Goal: Navigation & Orientation: Find specific page/section

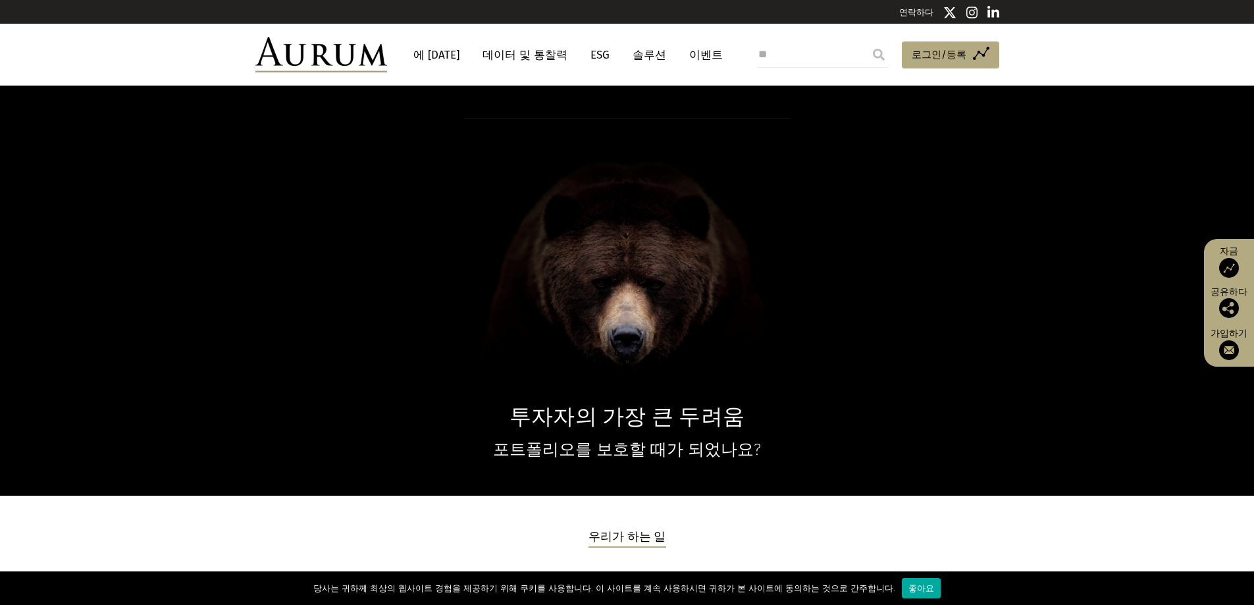
click at [505, 55] on font "데이터 및 통찰력" at bounding box center [524, 55] width 85 height 14
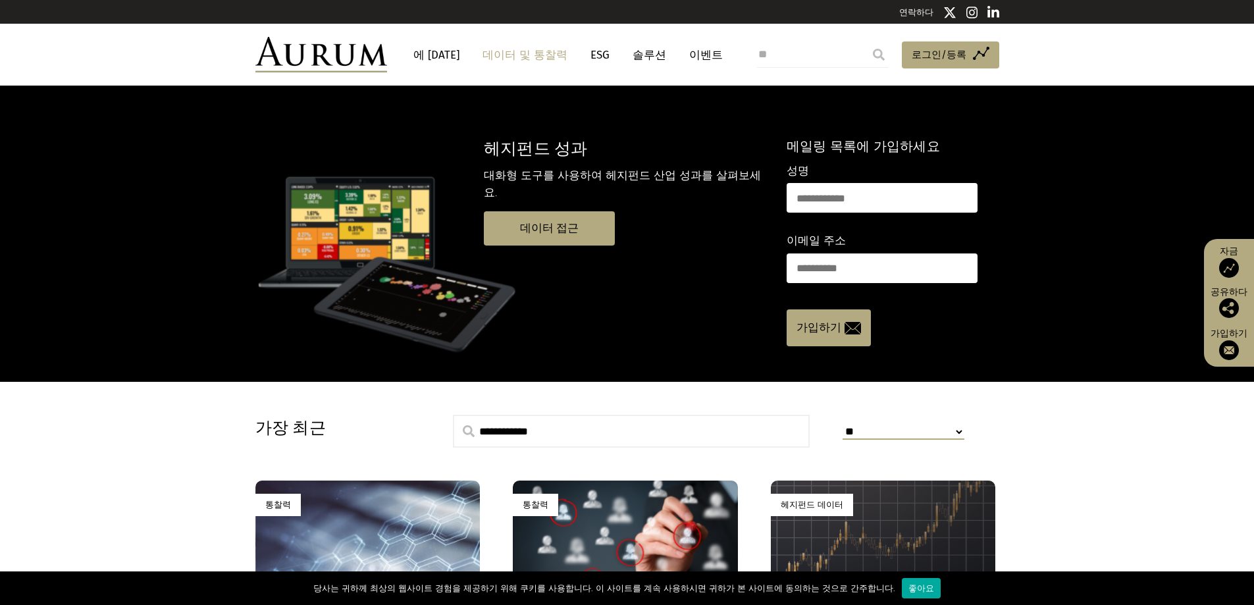
click at [437, 53] on font "에 [DATE]" at bounding box center [436, 55] width 46 height 14
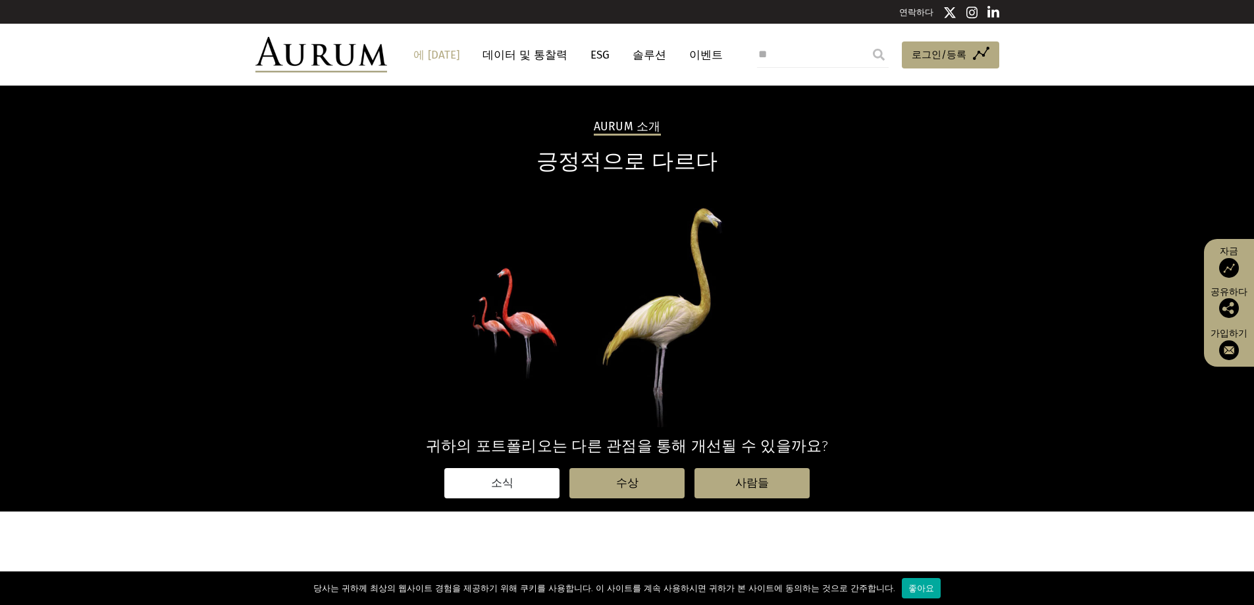
click at [498, 480] on font "소식" at bounding box center [502, 482] width 22 height 13
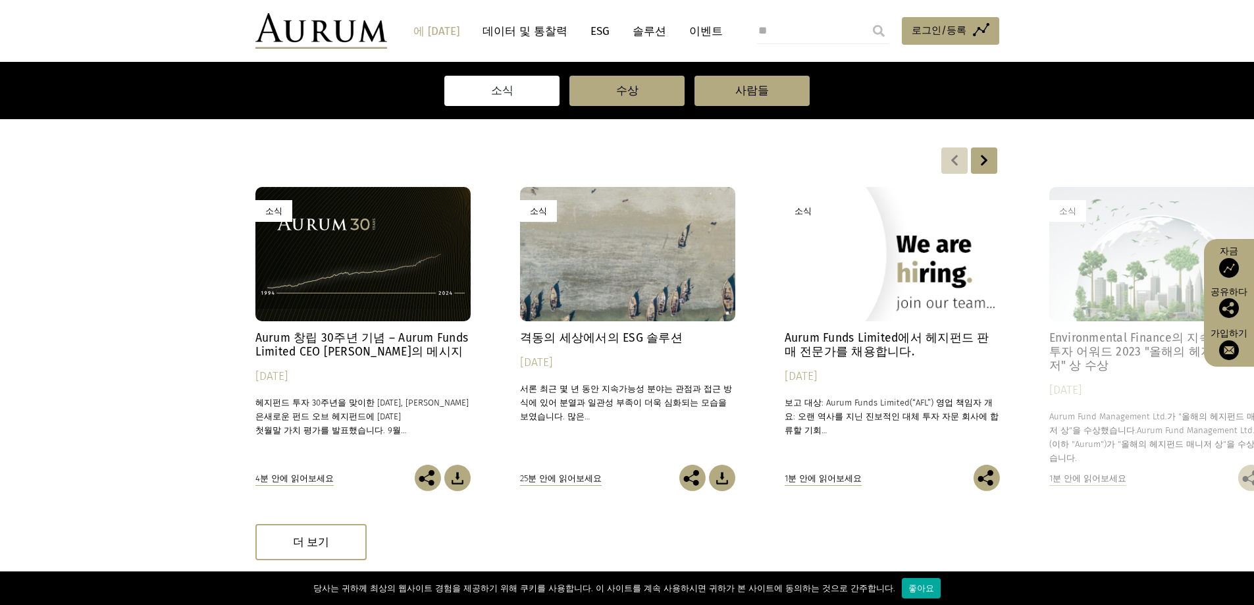
scroll to position [197, 0]
